Goal: Communication & Community: Answer question/provide support

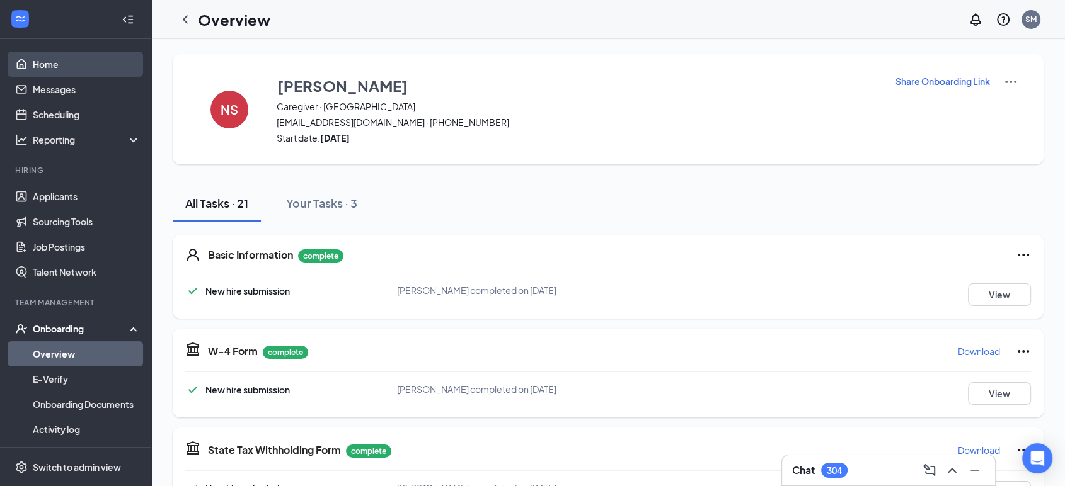
click at [49, 76] on link "Home" at bounding box center [87, 64] width 108 height 25
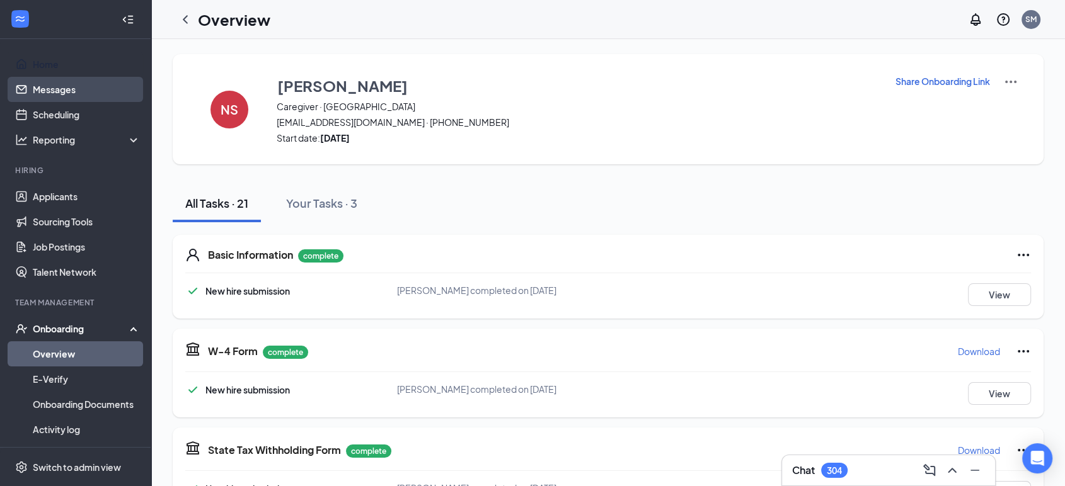
click at [45, 86] on link "Messages" at bounding box center [87, 89] width 108 height 25
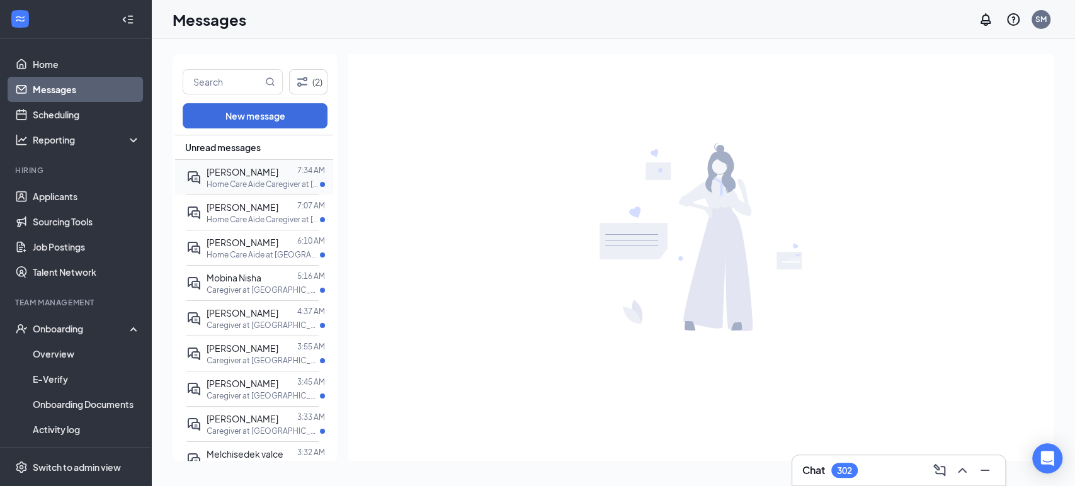
click at [258, 180] on p "Home Care Aide Caregiver at [GEOGRAPHIC_DATA]" at bounding box center [263, 184] width 113 height 11
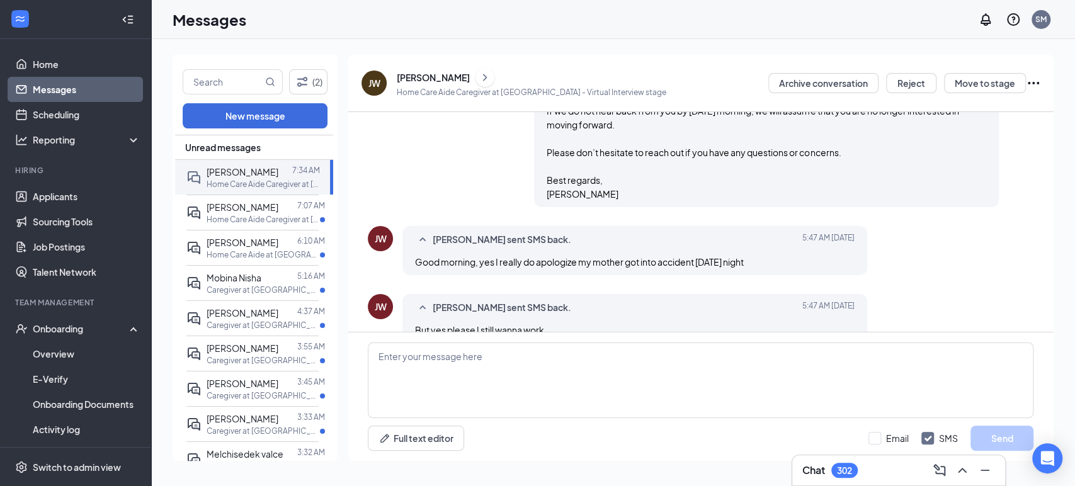
scroll to position [728, 0]
click at [438, 398] on textarea at bounding box center [701, 381] width 666 height 76
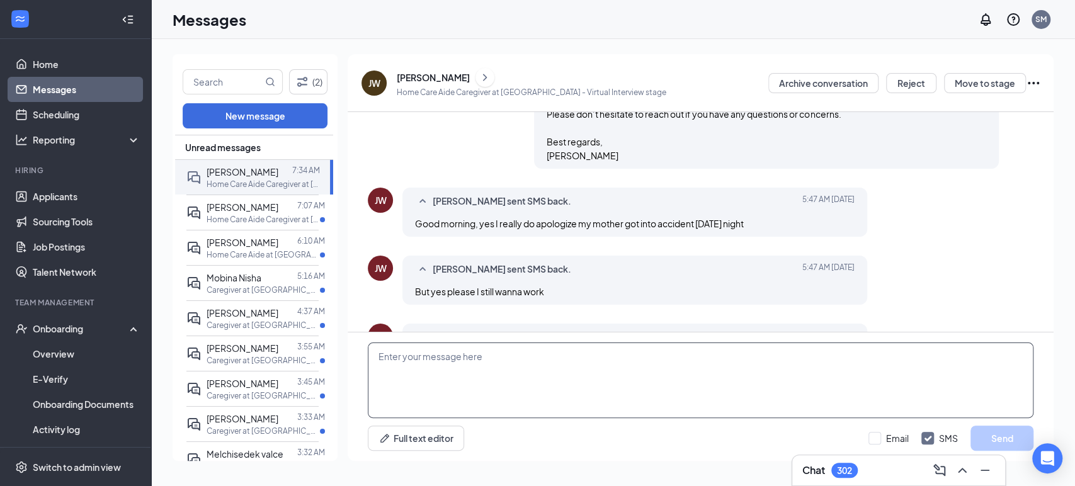
scroll to position [798, 0]
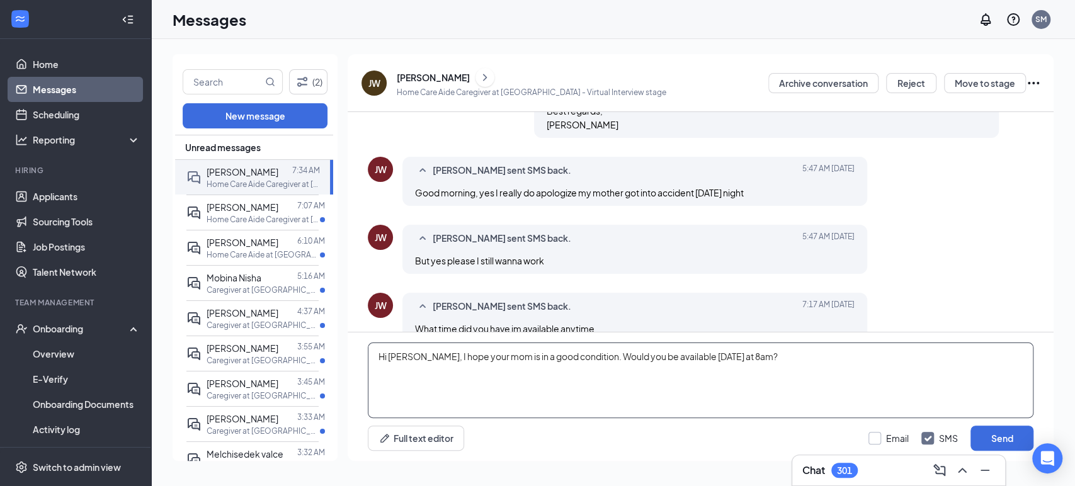
type textarea "Hi [PERSON_NAME], I hope your mom is in a good condition. Would you be availabl…"
click at [870, 440] on input "Email" at bounding box center [889, 438] width 40 height 13
checkbox input "true"
click at [996, 439] on button "Send" at bounding box center [1002, 438] width 63 height 25
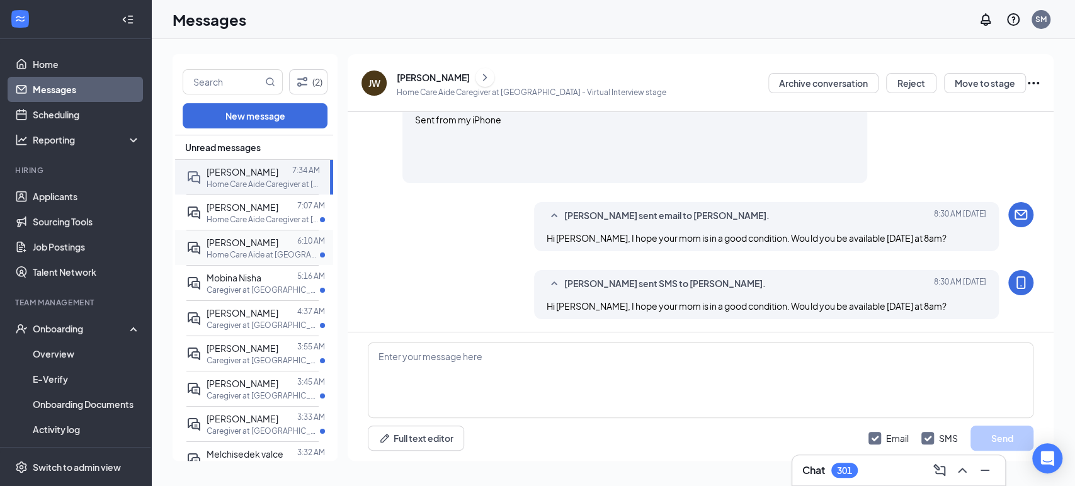
scroll to position [1144, 0]
click at [246, 244] on span "[PERSON_NAME]" at bounding box center [243, 242] width 72 height 11
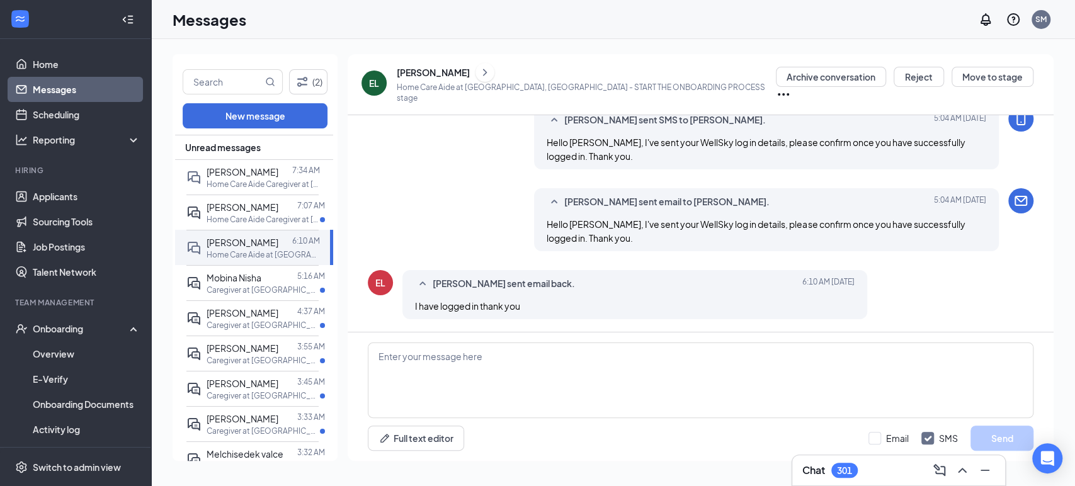
scroll to position [1003, 0]
click at [241, 281] on span "Mobina Nisha" at bounding box center [234, 277] width 55 height 11
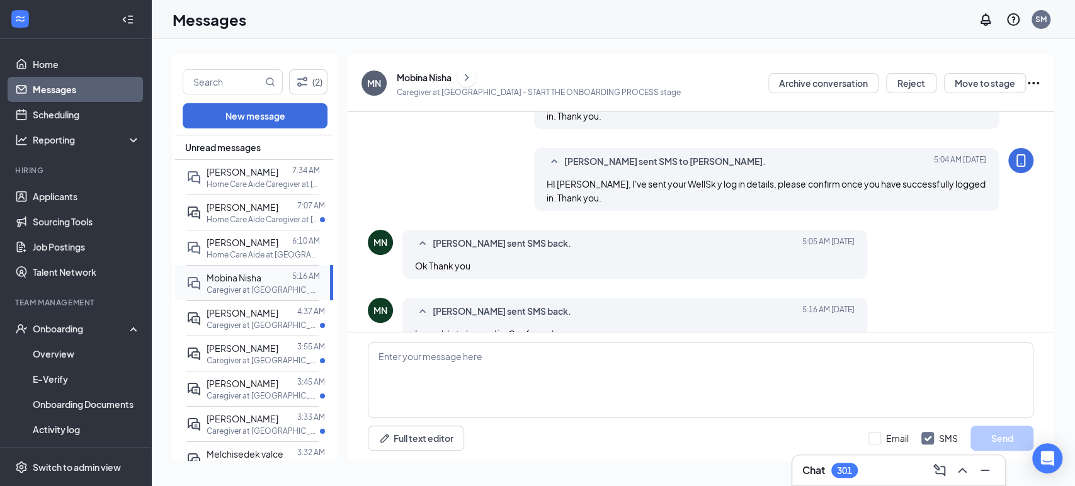
scroll to position [627, 0]
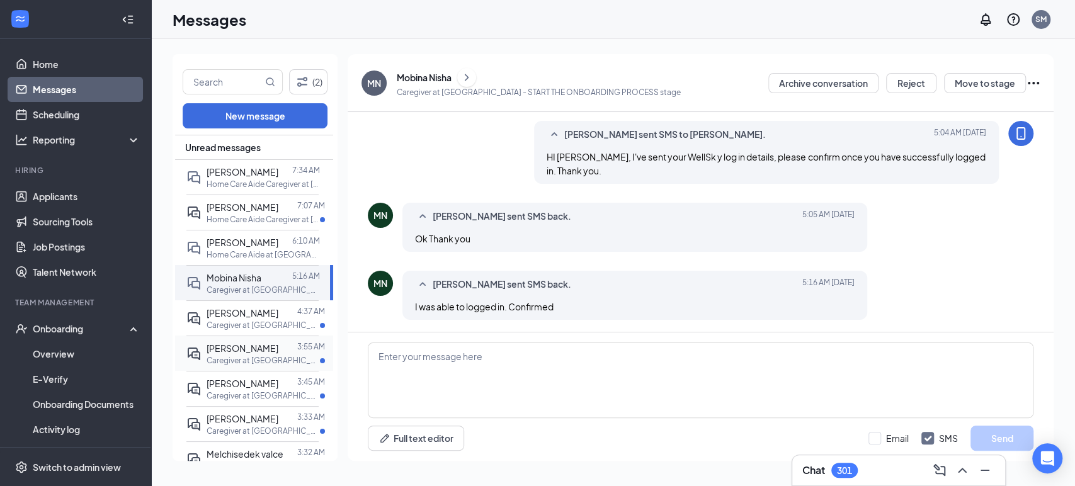
click at [237, 351] on span "[PERSON_NAME]" at bounding box center [243, 348] width 72 height 11
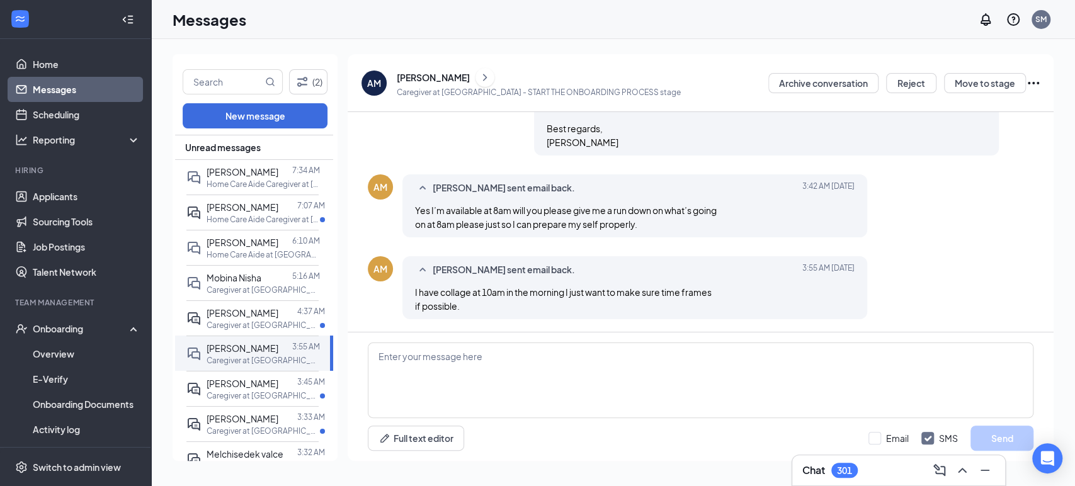
scroll to position [1526, 0]
click at [544, 370] on textarea at bounding box center [701, 381] width 666 height 76
click at [429, 372] on textarea "Hi, it's an rHel" at bounding box center [701, 381] width 666 height 76
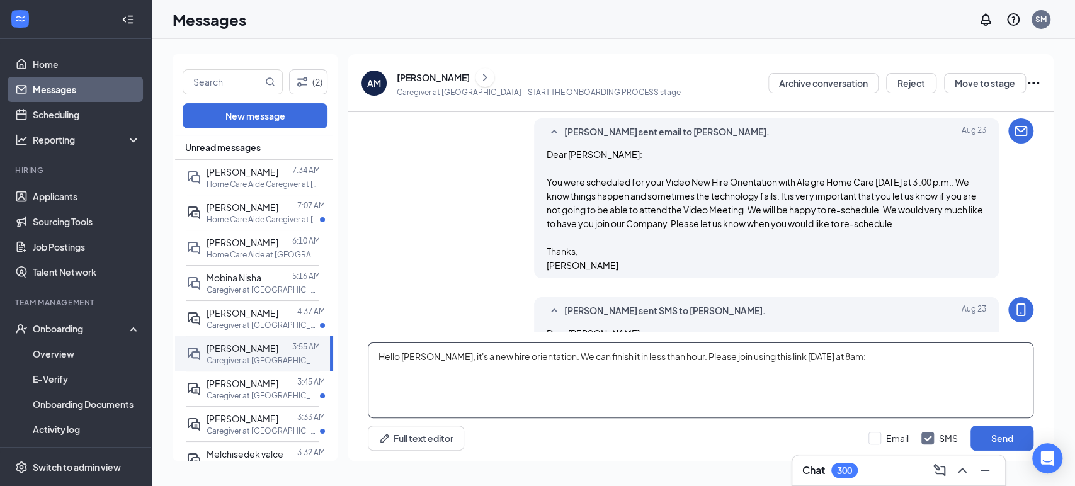
scroll to position [0, 0]
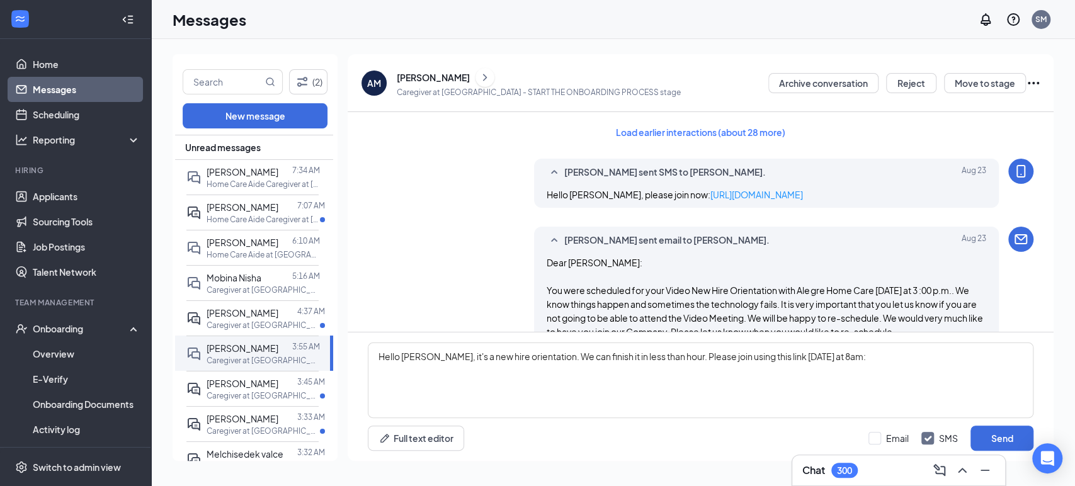
drag, startPoint x: 747, startPoint y: 210, endPoint x: 675, endPoint y: 190, distance: 74.8
click at [675, 190] on div "Hello [PERSON_NAME], please join now: [URL][DOMAIN_NAME]" at bounding box center [767, 195] width 440 height 14
copy link "[URL][DOMAIN_NAME]"
click at [922, 340] on div "Hello [PERSON_NAME], it's a new hire orientation. We can finish it in less than…" at bounding box center [701, 397] width 706 height 129
click at [902, 357] on textarea "Hello [PERSON_NAME], it's a new hire orientation. We can finish it in less than…" at bounding box center [701, 381] width 666 height 76
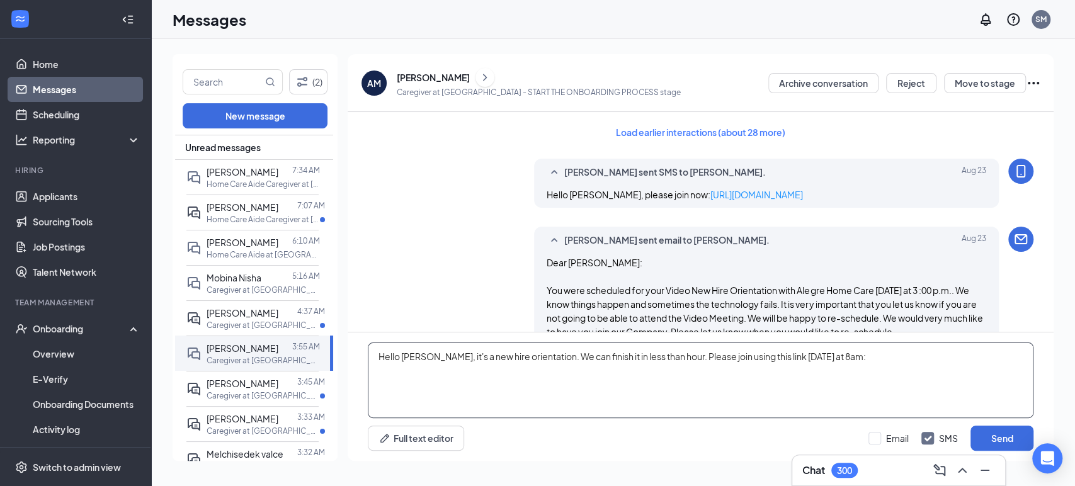
paste textarea "[URL][DOMAIN_NAME]"
type textarea "Hello [PERSON_NAME], it's a new hire orientation. We can finish it in less than…"
click at [876, 442] on input "Email" at bounding box center [889, 438] width 40 height 13
checkbox input "true"
click at [1004, 437] on button "Send" at bounding box center [1002, 438] width 63 height 25
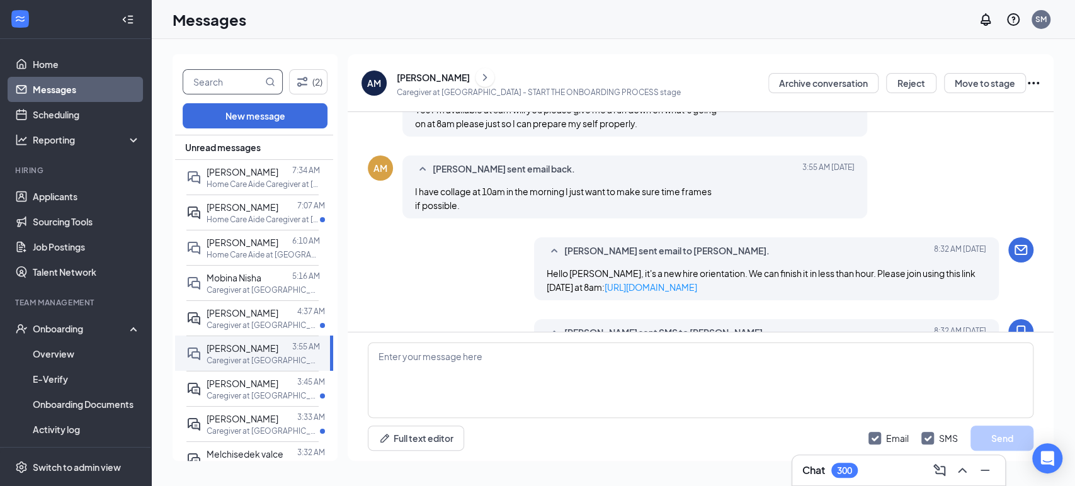
click at [223, 86] on input "text" at bounding box center [222, 82] width 79 height 24
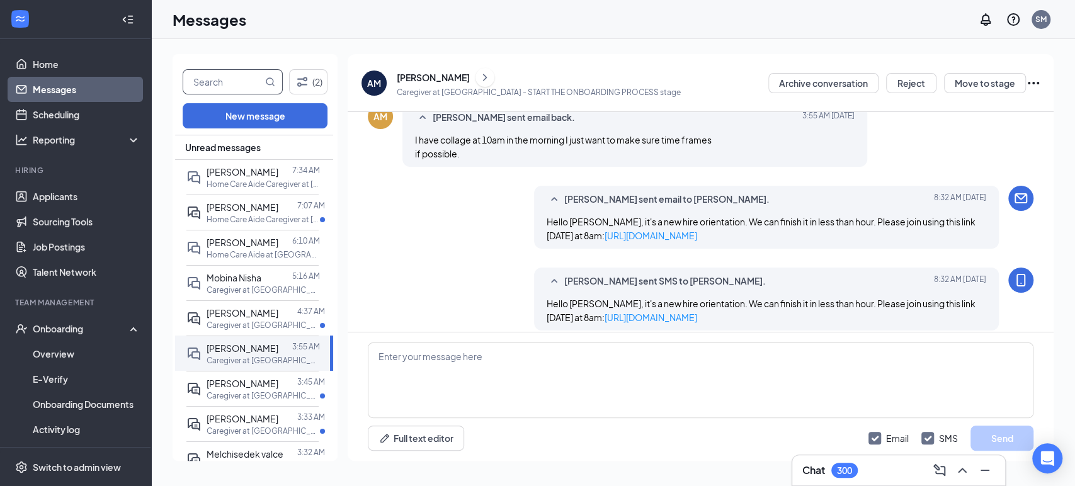
scroll to position [1718, 0]
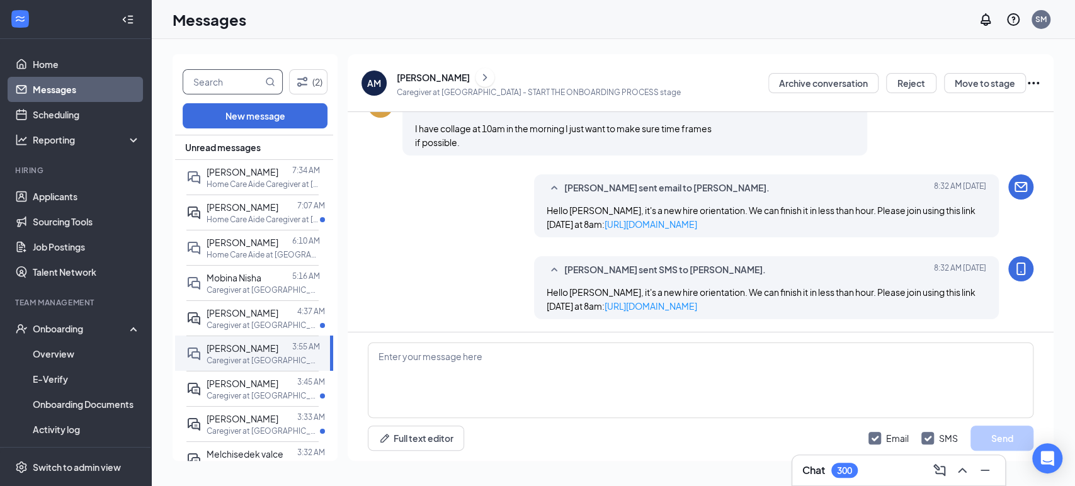
type input "k"
type input "jaida"
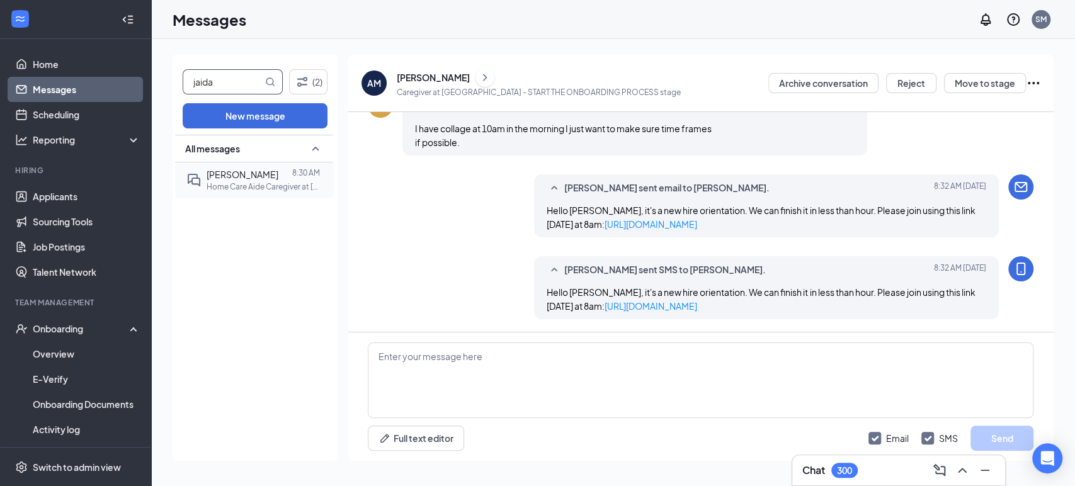
click at [266, 187] on p "Home Care Aide Caregiver at [GEOGRAPHIC_DATA]" at bounding box center [263, 186] width 113 height 11
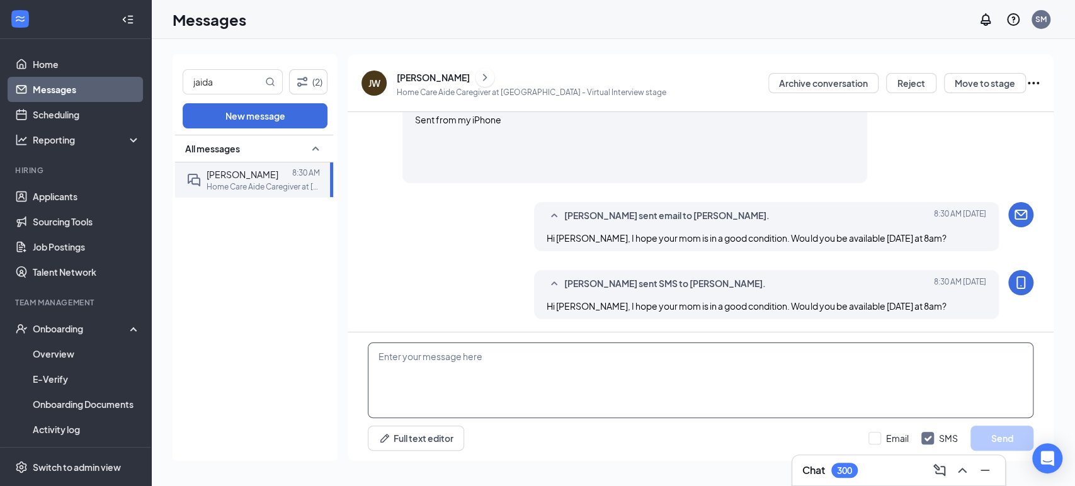
click at [495, 387] on textarea at bounding box center [701, 381] width 666 height 76
paste textarea "[URL][DOMAIN_NAME]"
type textarea "Hello [PERSON_NAME], please use this link to join [DATE] at 8am [URL][DOMAIN_NA…"
drag, startPoint x: 1013, startPoint y: 429, endPoint x: 888, endPoint y: 438, distance: 125.1
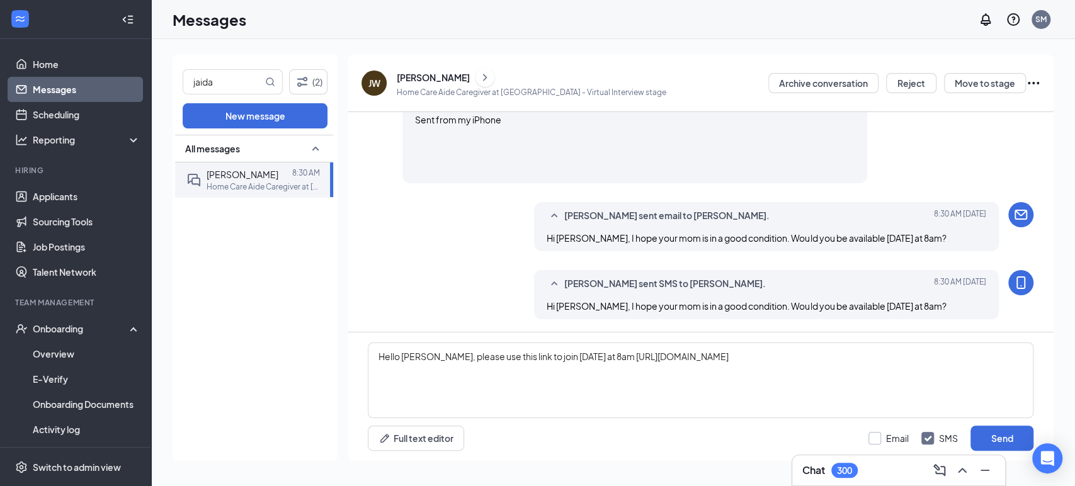
click at [888, 438] on div "Email SMS Send" at bounding box center [951, 438] width 165 height 25
click at [888, 438] on input "Email" at bounding box center [889, 438] width 40 height 13
checkbox input "true"
click at [1026, 430] on button "Send" at bounding box center [1002, 438] width 63 height 25
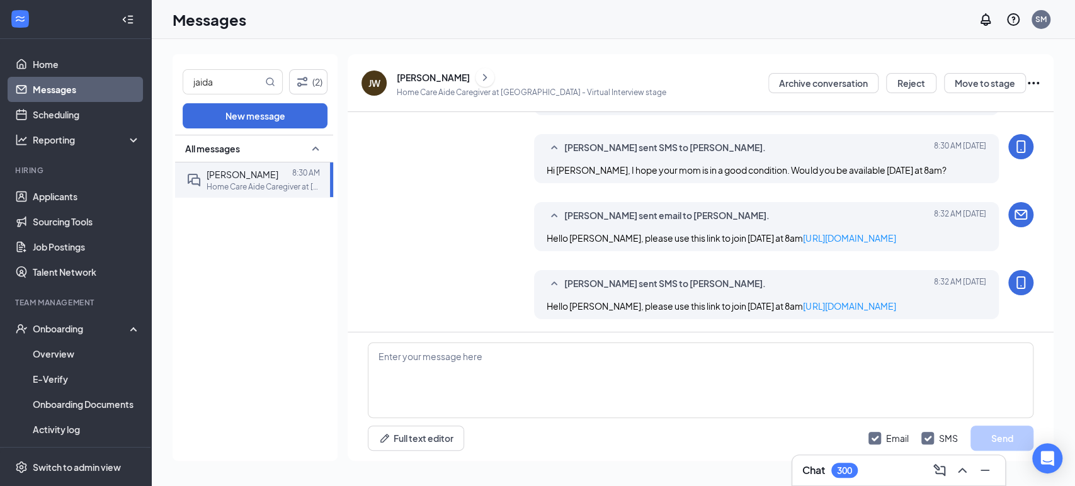
scroll to position [1172, 0]
click at [79, 67] on link "Home" at bounding box center [87, 64] width 108 height 25
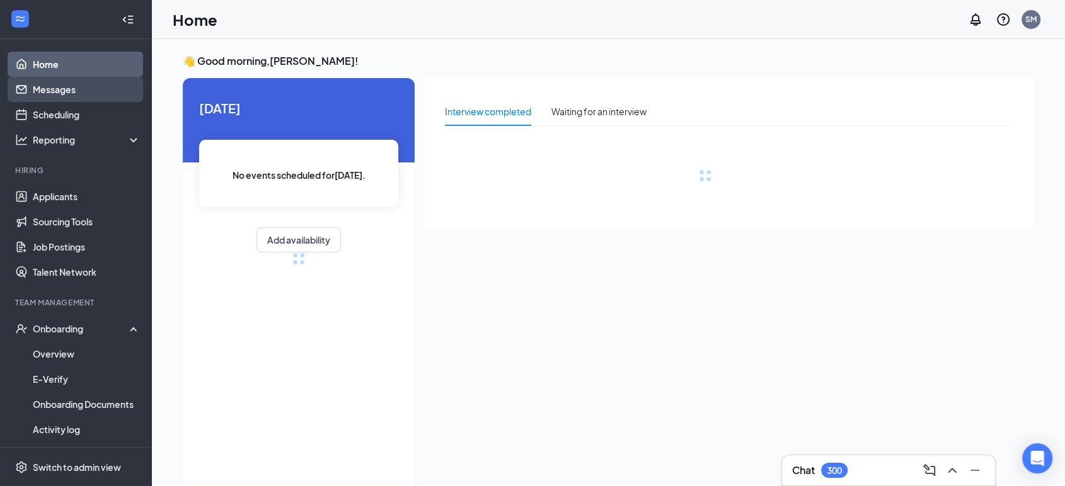
click at [67, 96] on link "Messages" at bounding box center [87, 89] width 108 height 25
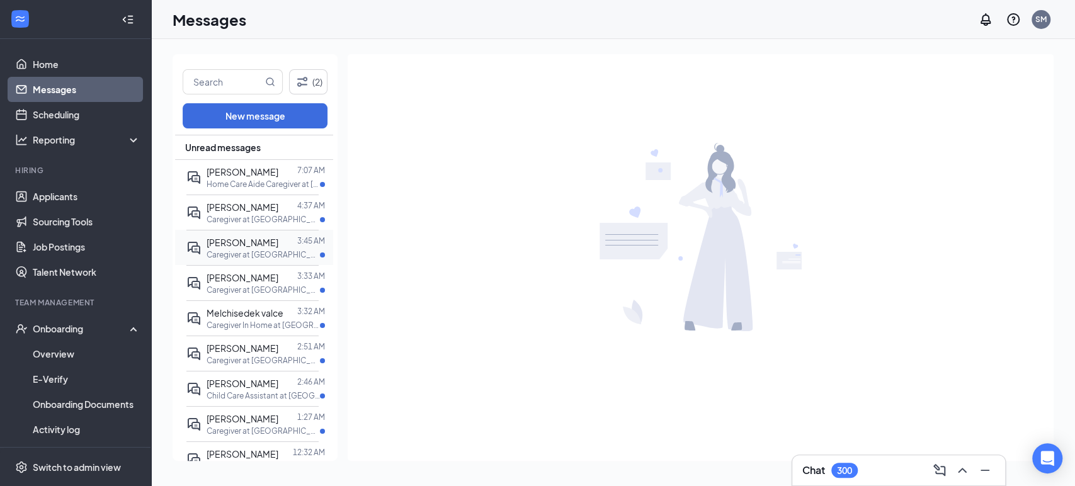
click at [270, 256] on p "Caregiver at [GEOGRAPHIC_DATA]" at bounding box center [263, 254] width 113 height 11
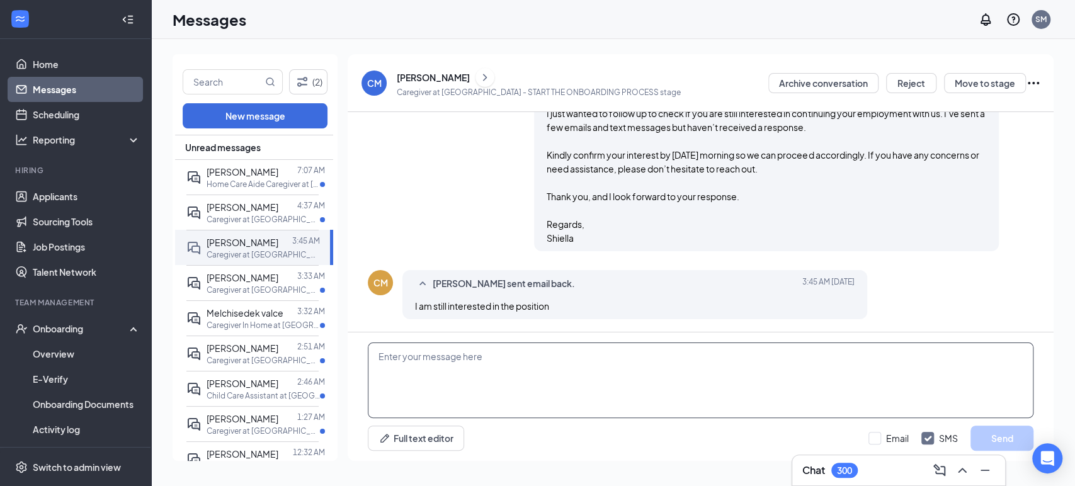
scroll to position [1532, 0]
click at [535, 391] on textarea at bounding box center [701, 381] width 666 height 76
paste textarea "[URL][DOMAIN_NAME]"
type textarea "Are you available [DATE] at 8am? If yes, please join using this link [URL][DOMA…"
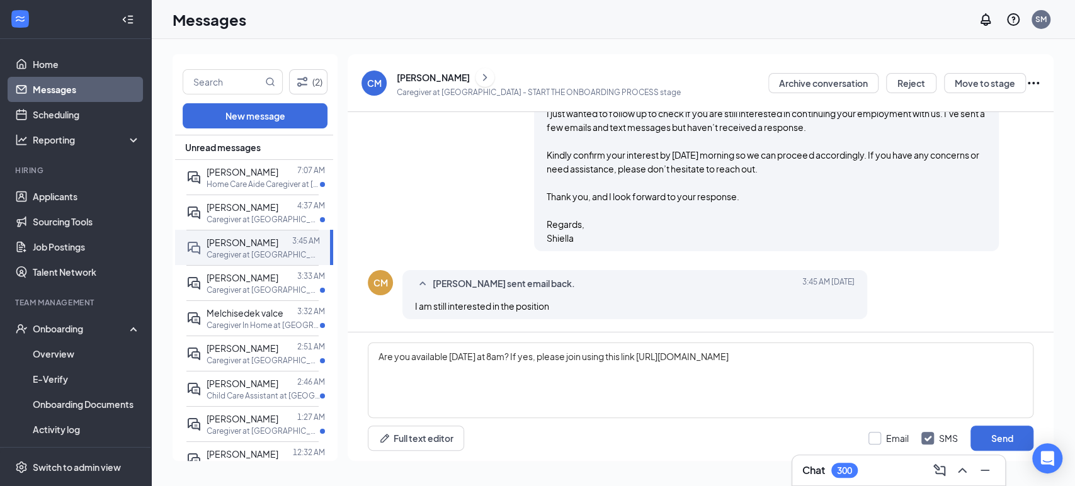
click at [877, 432] on div "Email SMS Send" at bounding box center [951, 438] width 165 height 25
click at [881, 435] on input "Email" at bounding box center [889, 438] width 40 height 13
click at [871, 435] on input "Email" at bounding box center [889, 438] width 40 height 13
checkbox input "false"
click at [1015, 438] on button "Send" at bounding box center [1002, 438] width 63 height 25
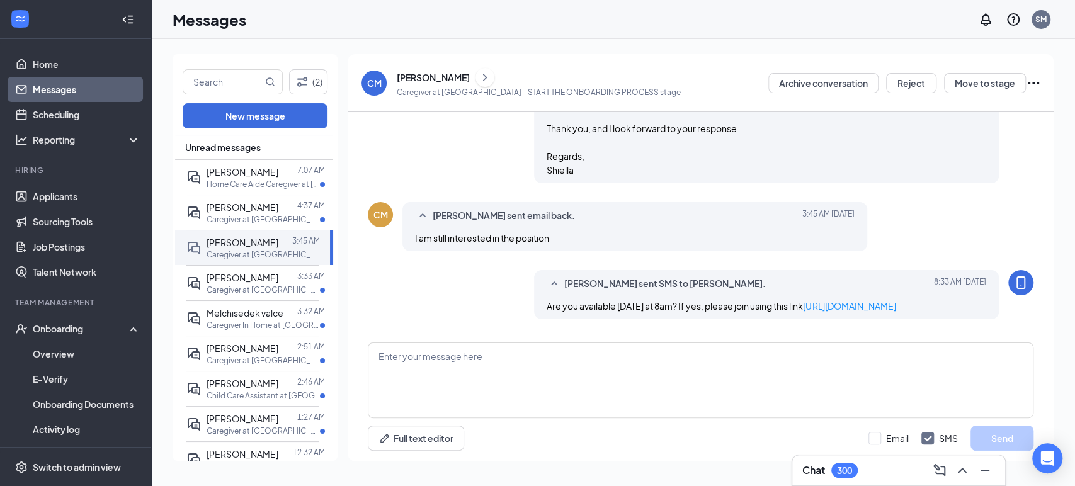
scroll to position [1613, 0]
drag, startPoint x: 918, startPoint y: 306, endPoint x: 539, endPoint y: 296, distance: 378.7
click at [539, 296] on div "[PERSON_NAME] sent SMS to [PERSON_NAME]. [DATE] 8:33 AM Are you available [DATE…" at bounding box center [766, 294] width 465 height 49
copy span "Are you available [DATE] at 8am? If yes, please join using this link [URL][DOMA…"
click at [531, 387] on textarea at bounding box center [701, 381] width 666 height 76
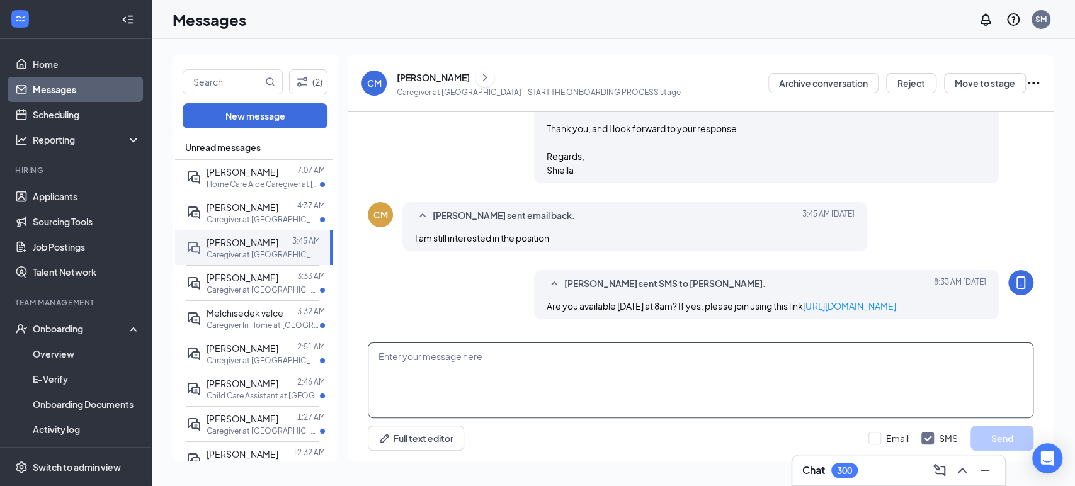
paste textarea "Are you available [DATE] at 8am? If yes, please join using this link [URL][DOMA…"
type textarea "Are you available [DATE] at 8am? If yes, please join using this link [URL][DOMA…"
click at [872, 440] on input "Email" at bounding box center [889, 438] width 40 height 13
checkbox input "true"
click at [921, 431] on div "Email SMS Send" at bounding box center [951, 438] width 165 height 25
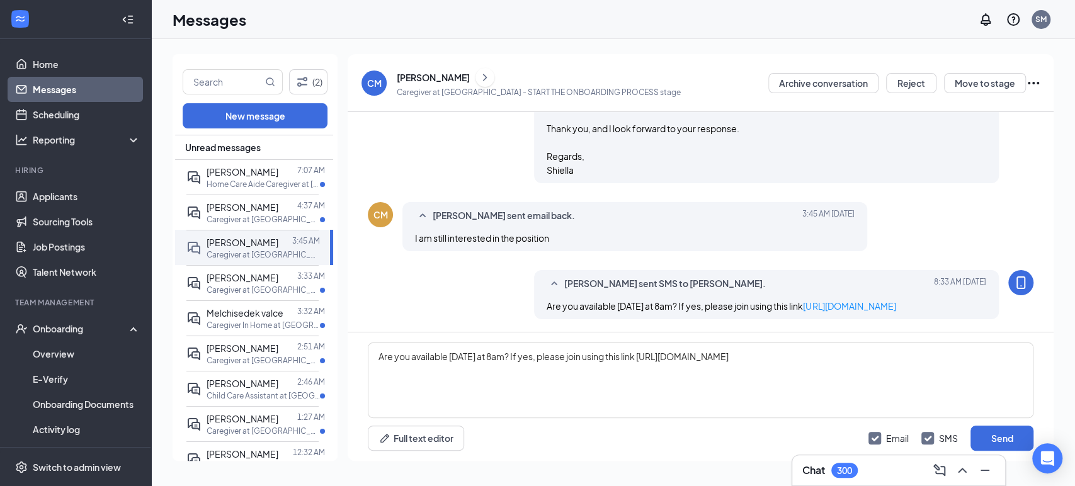
click at [930, 437] on input "SMS" at bounding box center [940, 438] width 37 height 13
checkbox input "false"
click at [996, 431] on button "Send" at bounding box center [1002, 438] width 63 height 25
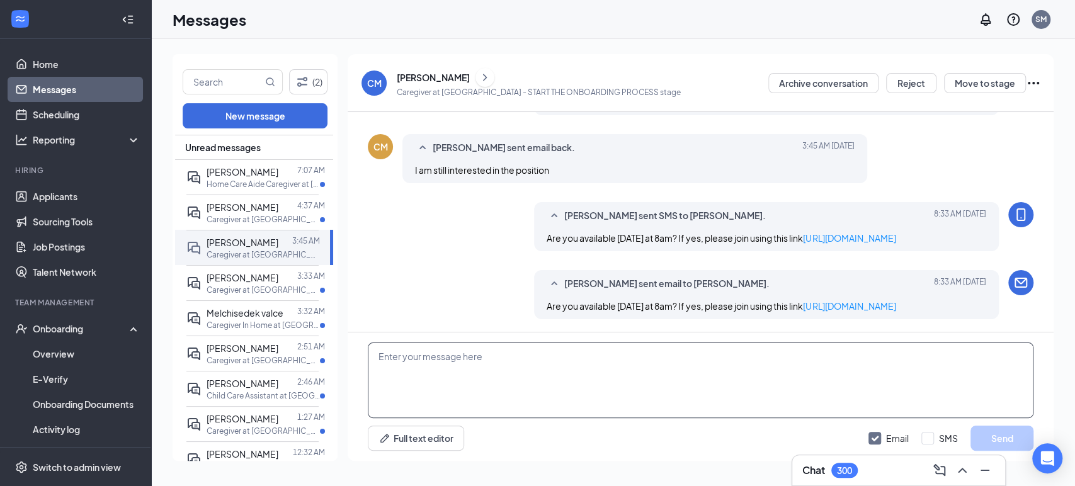
scroll to position [1696, 0]
click at [242, 331] on p "Caregiver In Home at [GEOGRAPHIC_DATA][PERSON_NAME]" at bounding box center [263, 325] width 113 height 11
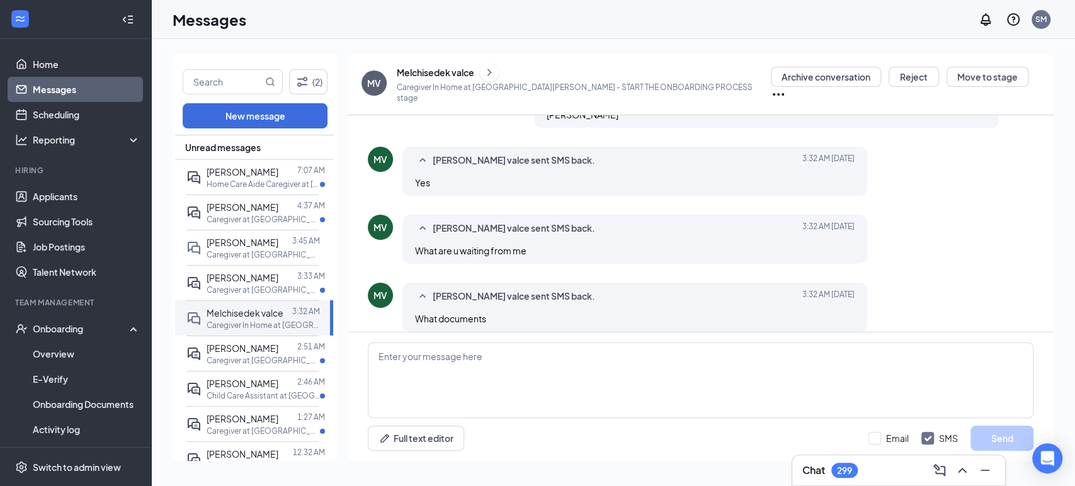
scroll to position [971, 0]
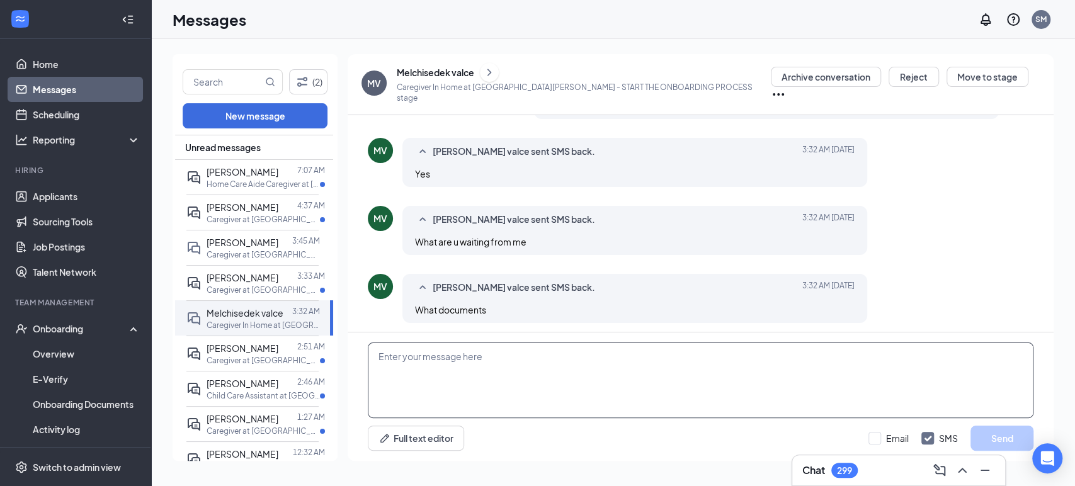
click at [445, 367] on textarea at bounding box center [701, 381] width 666 height 76
type textarea "A"
type textarea "I am waiting for your I9 Verification. This is related to the email I've resent…"
click at [870, 432] on input "Email" at bounding box center [889, 438] width 40 height 13
click at [884, 443] on input "Email" at bounding box center [889, 438] width 40 height 13
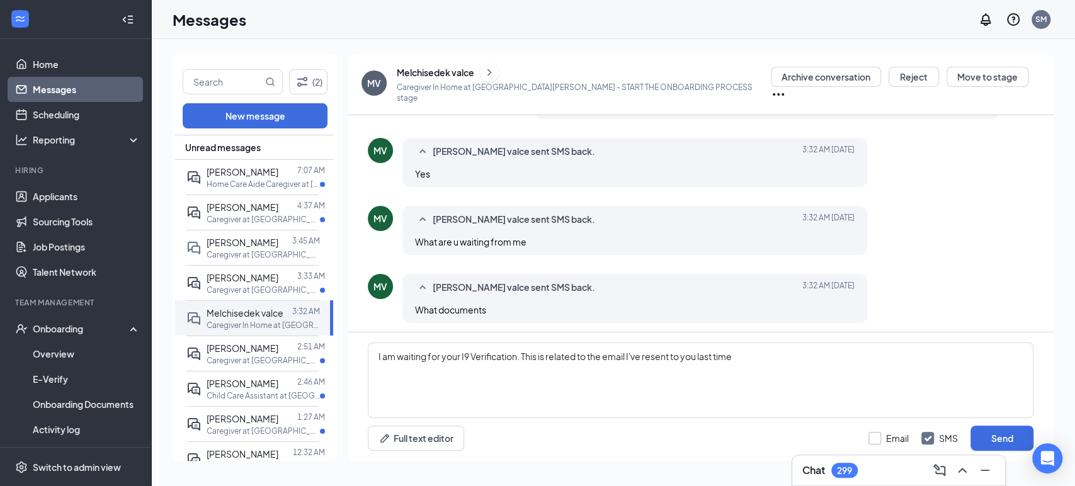
checkbox input "false"
click at [1003, 437] on button "Send" at bounding box center [1002, 438] width 63 height 25
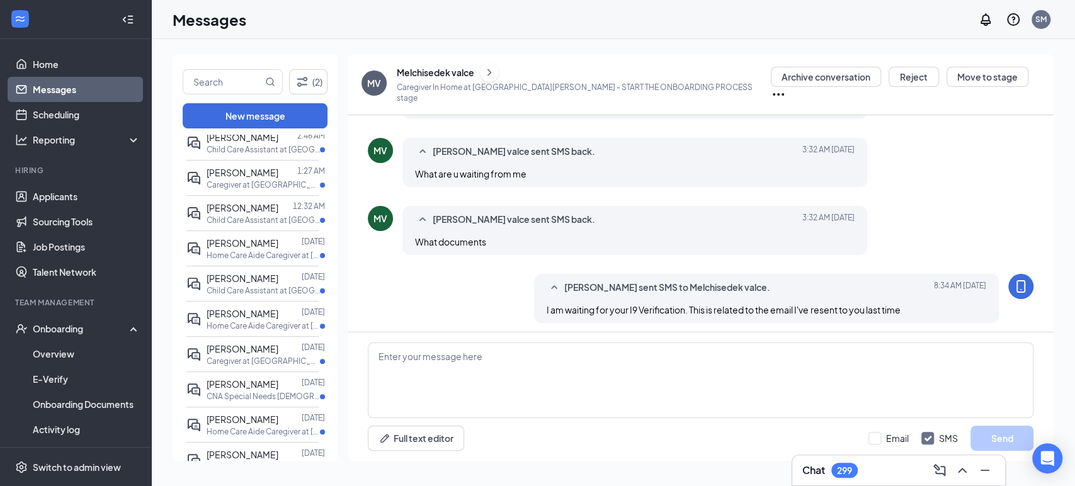
scroll to position [272, 0]
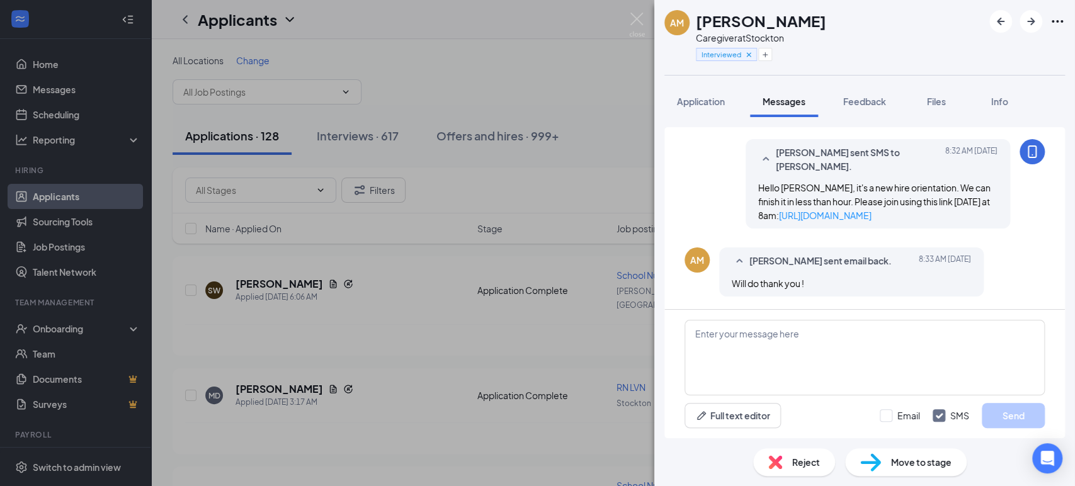
scroll to position [1708, 0]
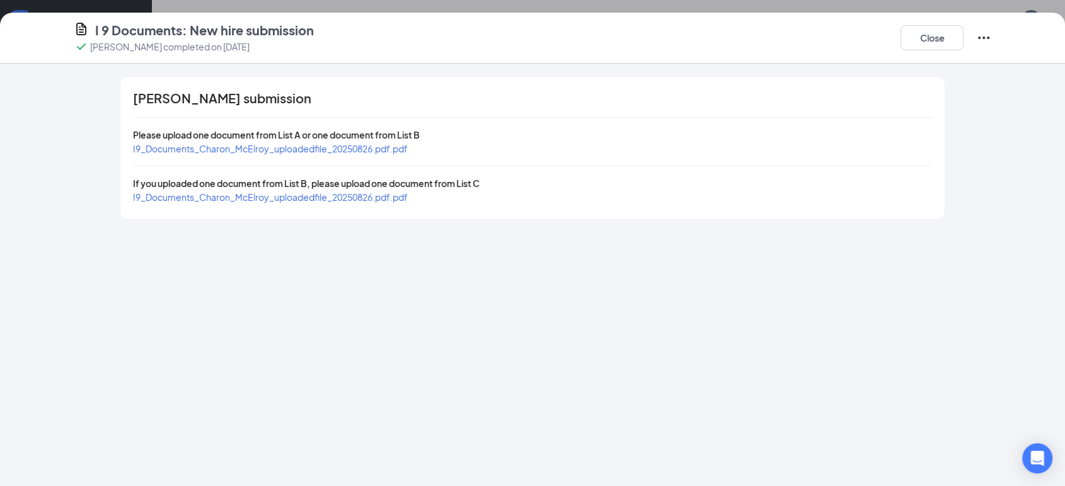
scroll to position [25, 0]
